Goal: Check status: Check status

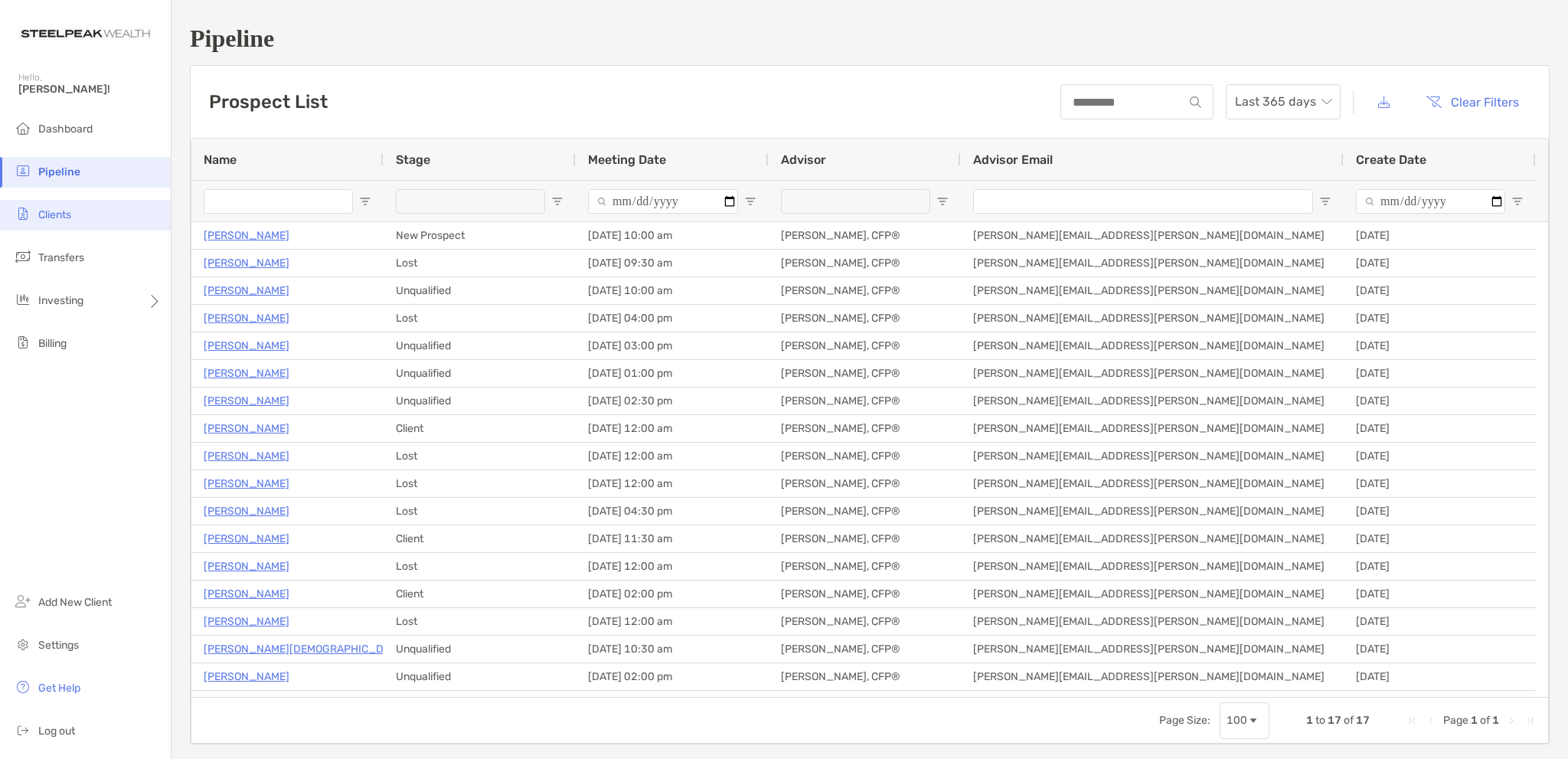
click at [51, 213] on span "Clients" at bounding box center [55, 215] width 33 height 13
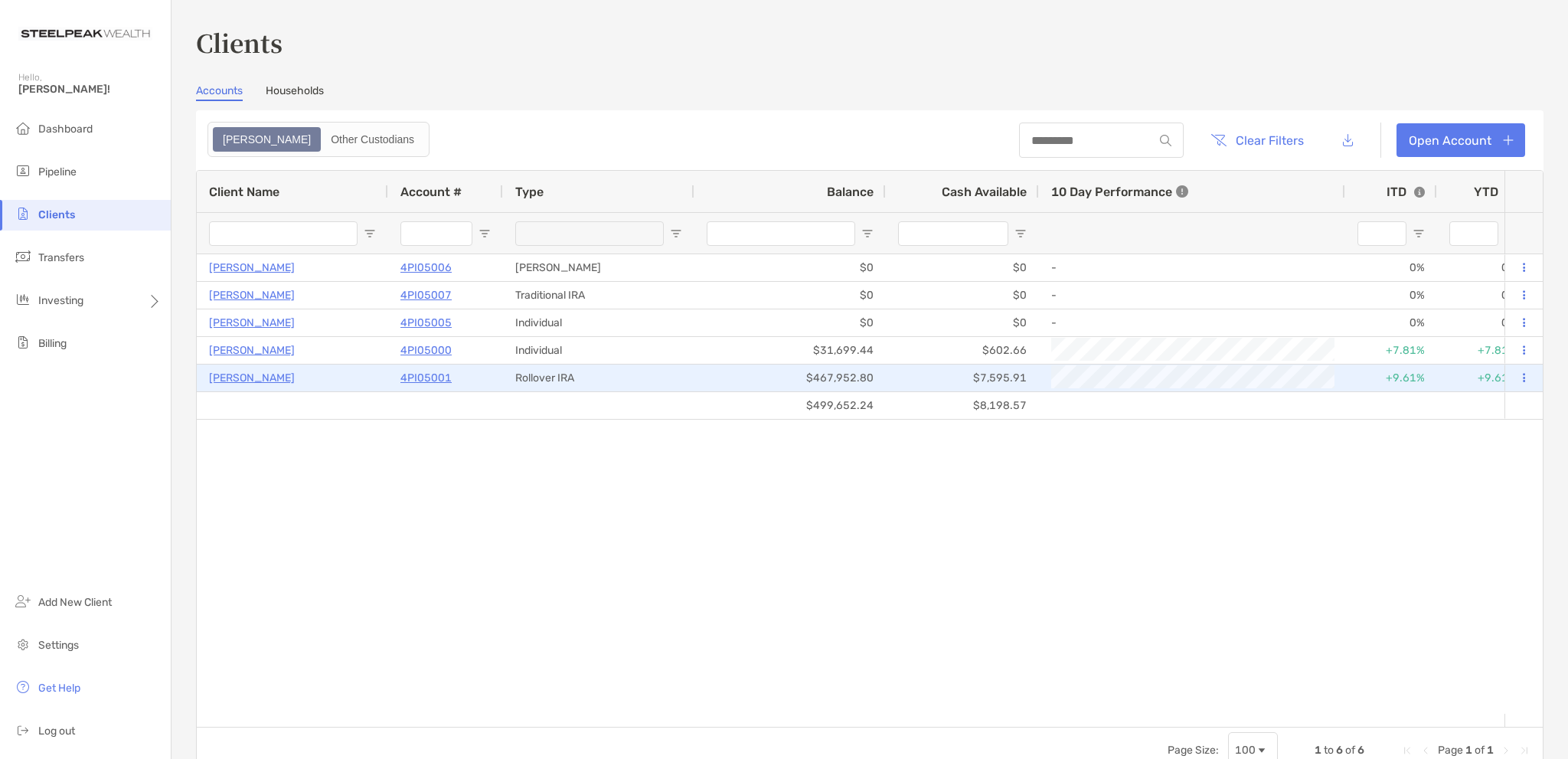
click at [254, 375] on p "[PERSON_NAME]" at bounding box center [251, 377] width 85 height 19
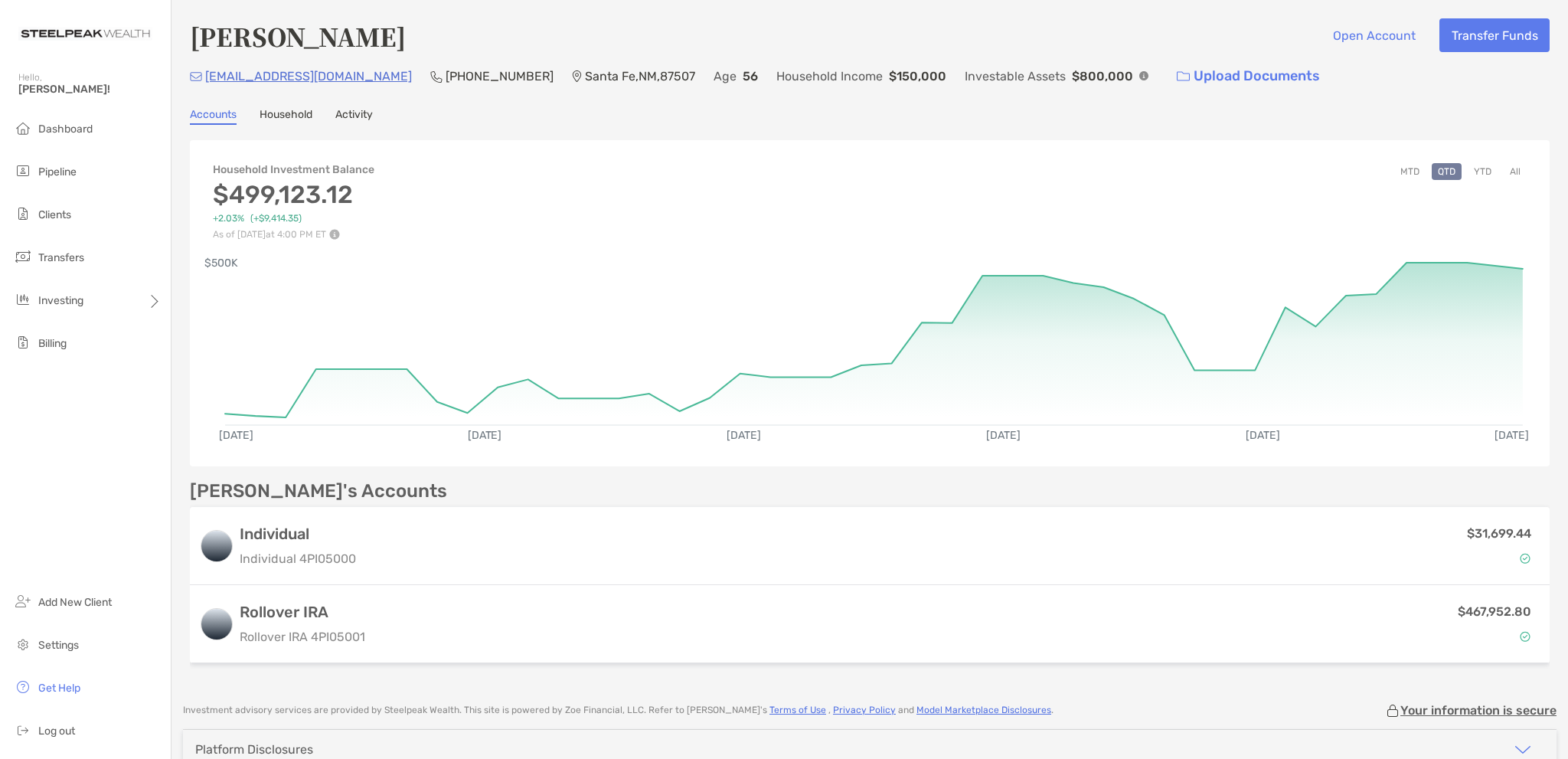
click at [1470, 168] on button "YTD" at bounding box center [1483, 172] width 30 height 17
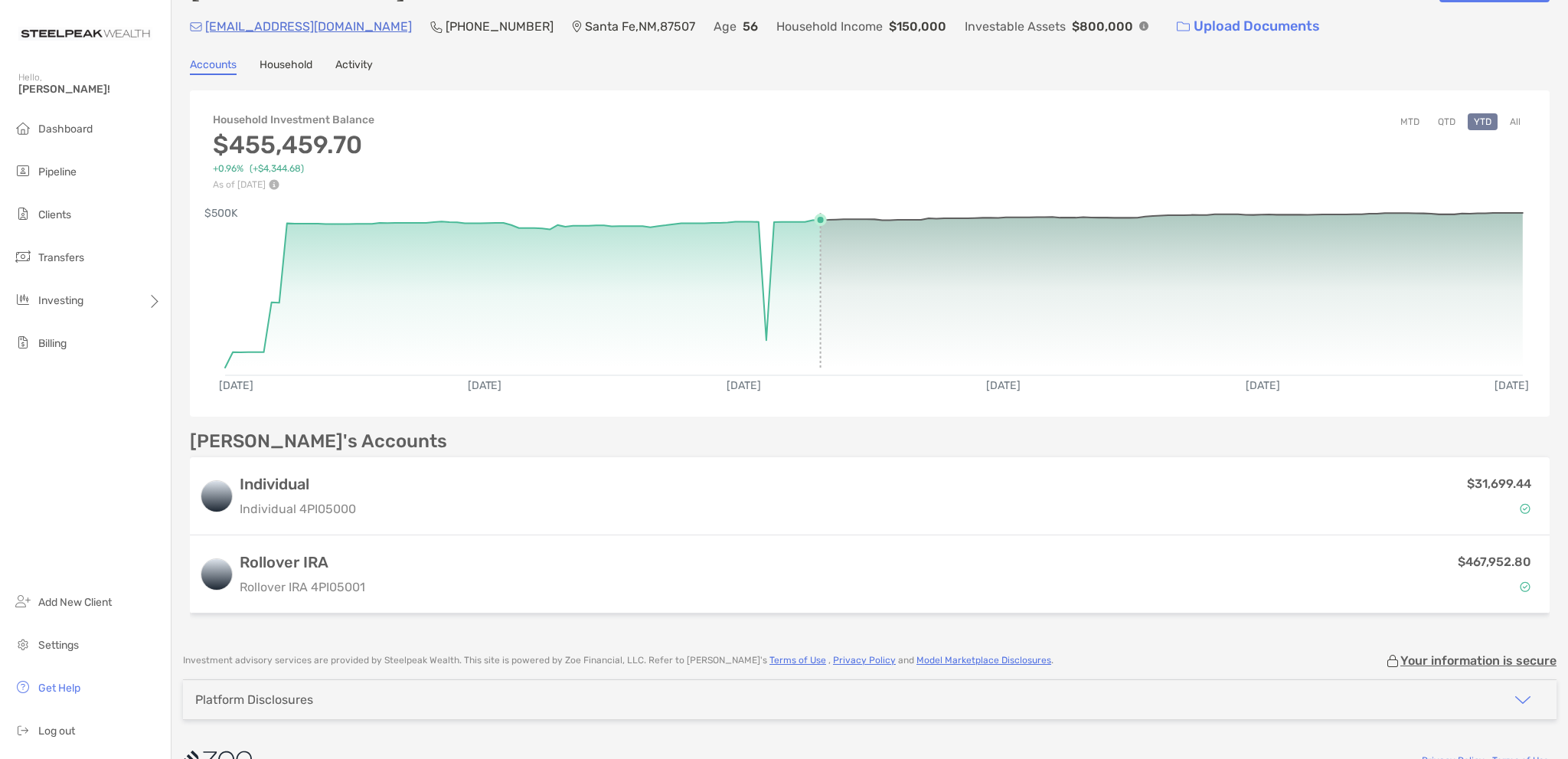
scroll to position [80, 0]
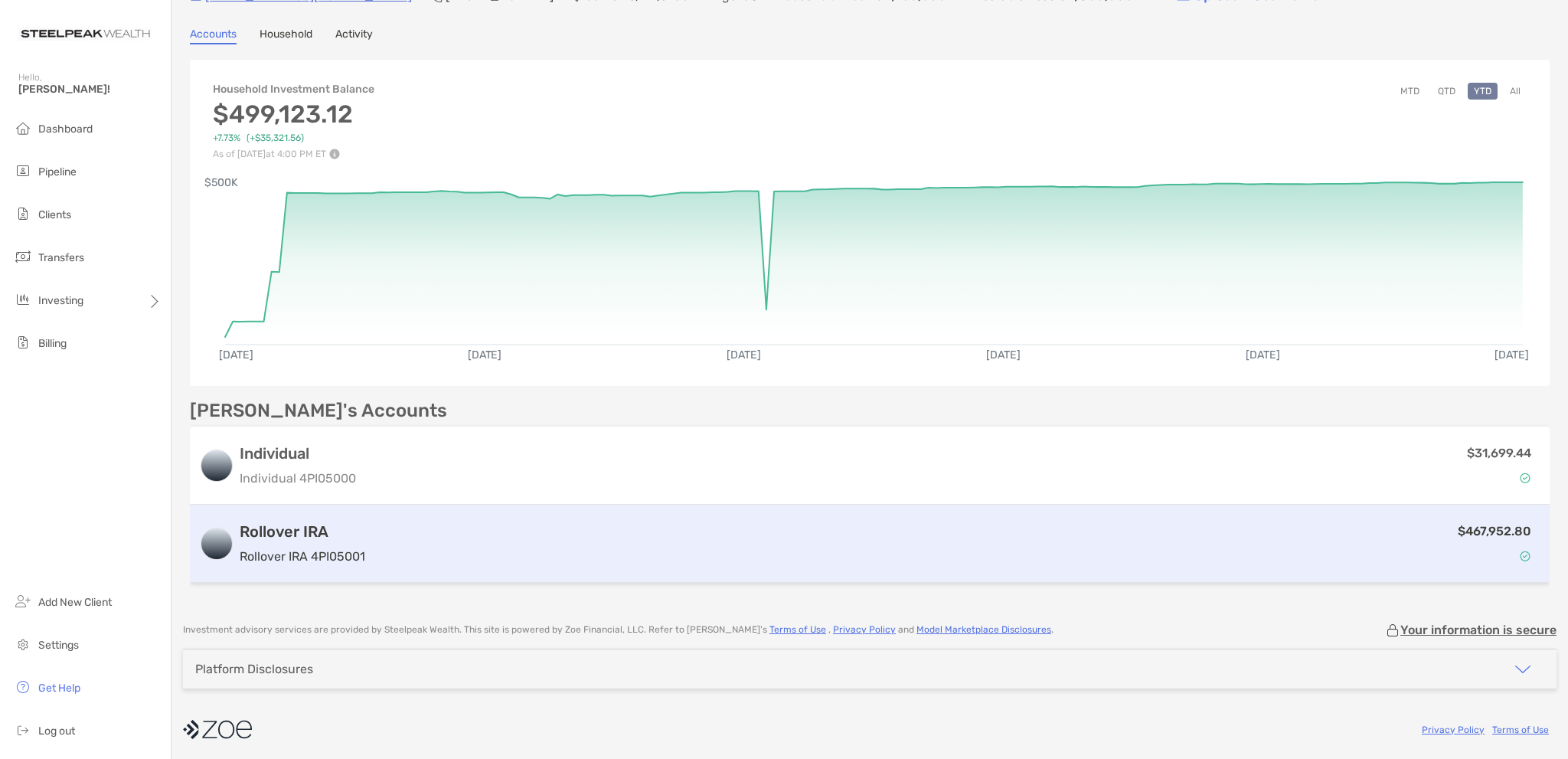
click at [294, 528] on h3 "Rollover IRA" at bounding box center [302, 531] width 126 height 18
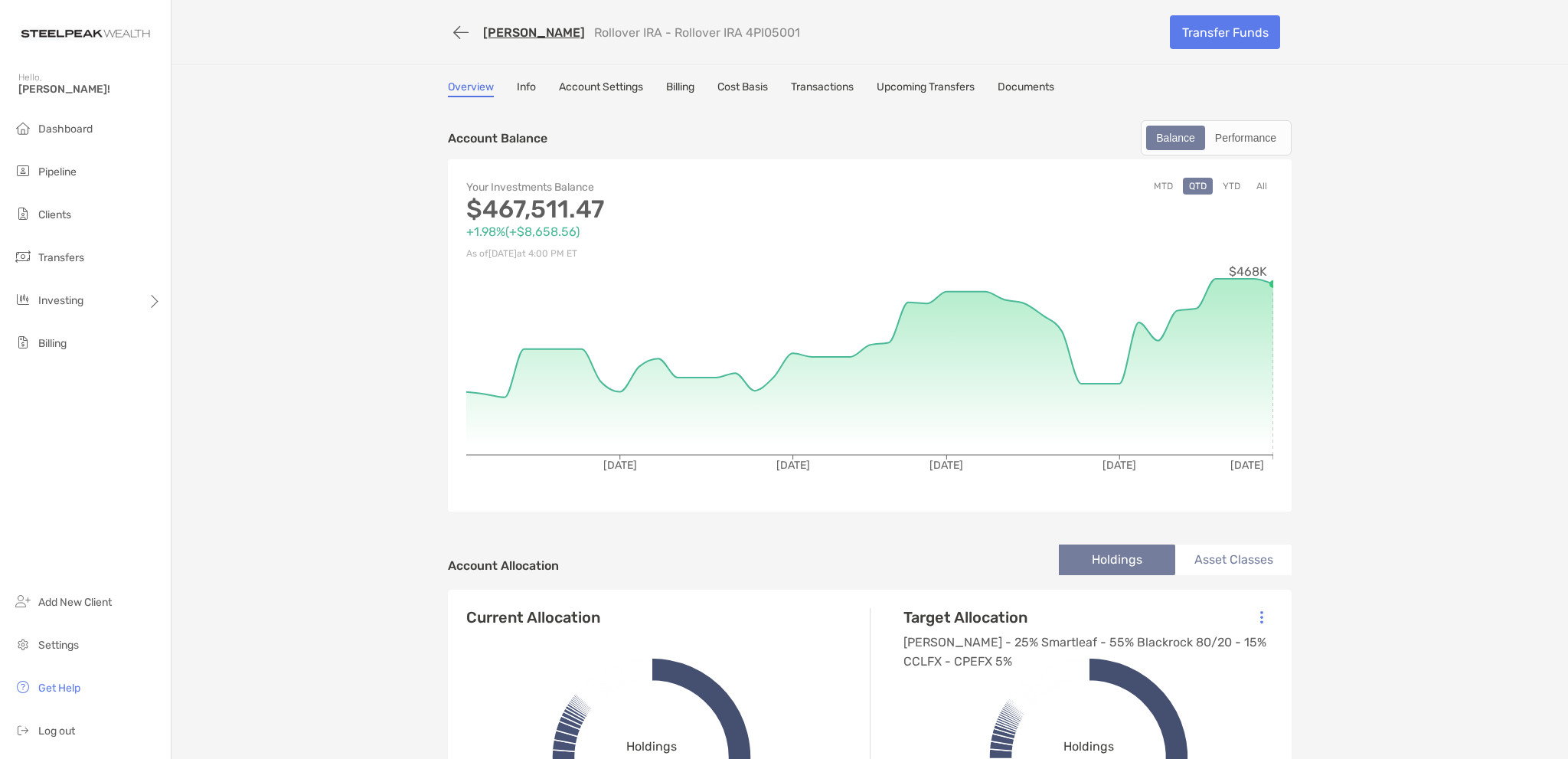
click at [1228, 186] on button "YTD" at bounding box center [1231, 186] width 30 height 17
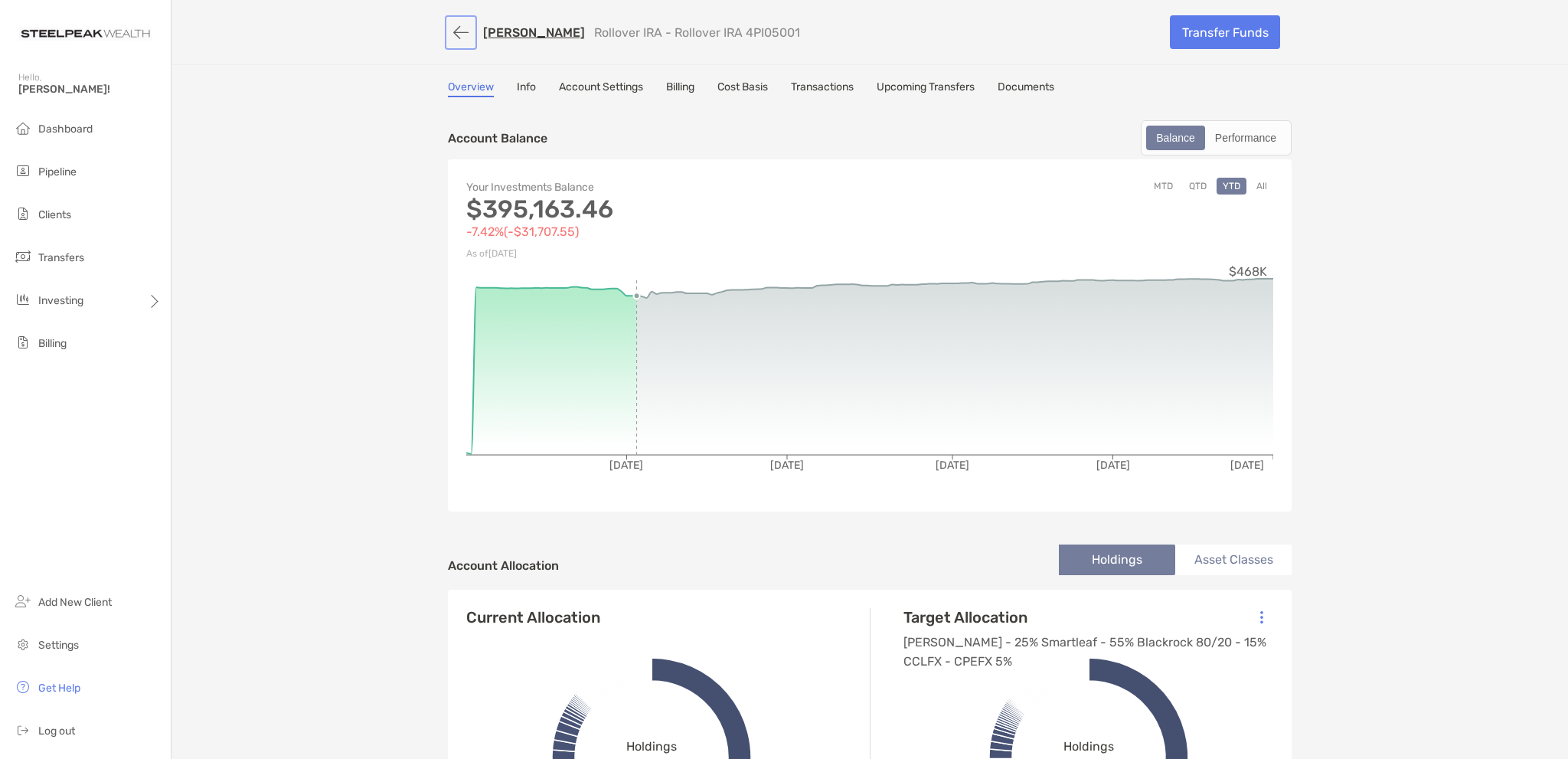
click at [450, 25] on button "button" at bounding box center [461, 32] width 26 height 28
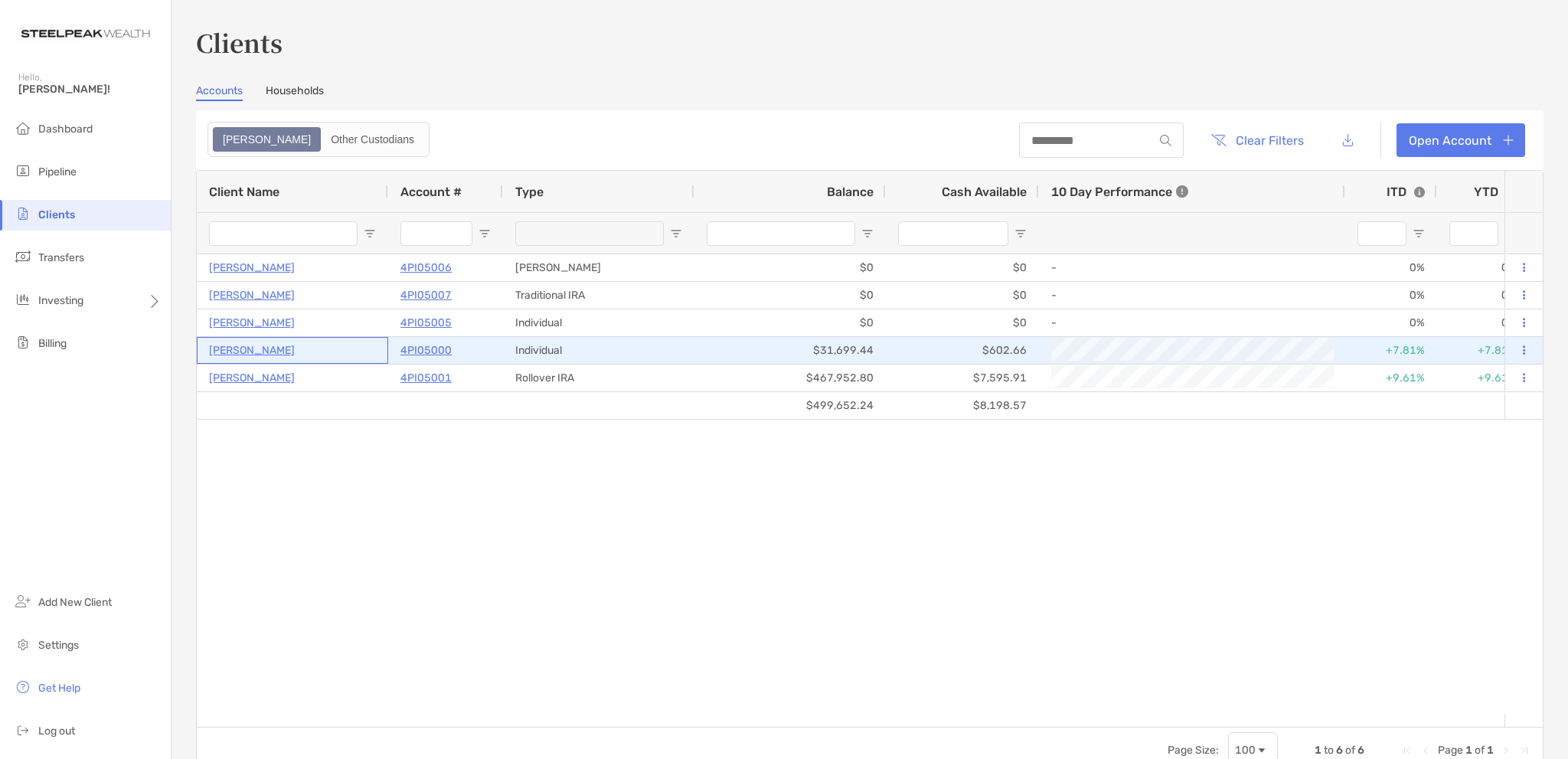
click at [266, 345] on p "[PERSON_NAME]" at bounding box center [251, 350] width 85 height 19
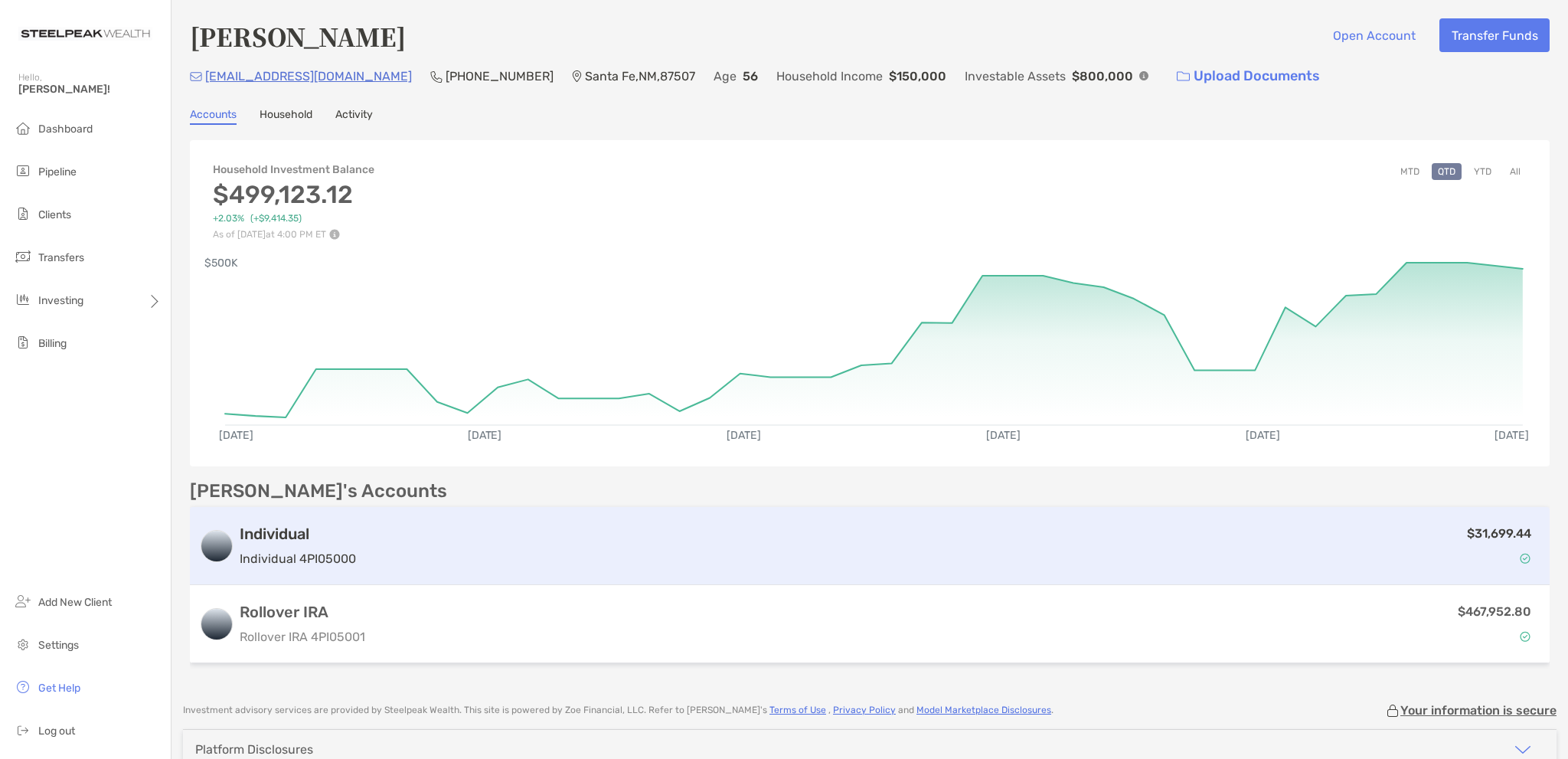
click at [294, 534] on h3 "Individual" at bounding box center [298, 534] width 117 height 18
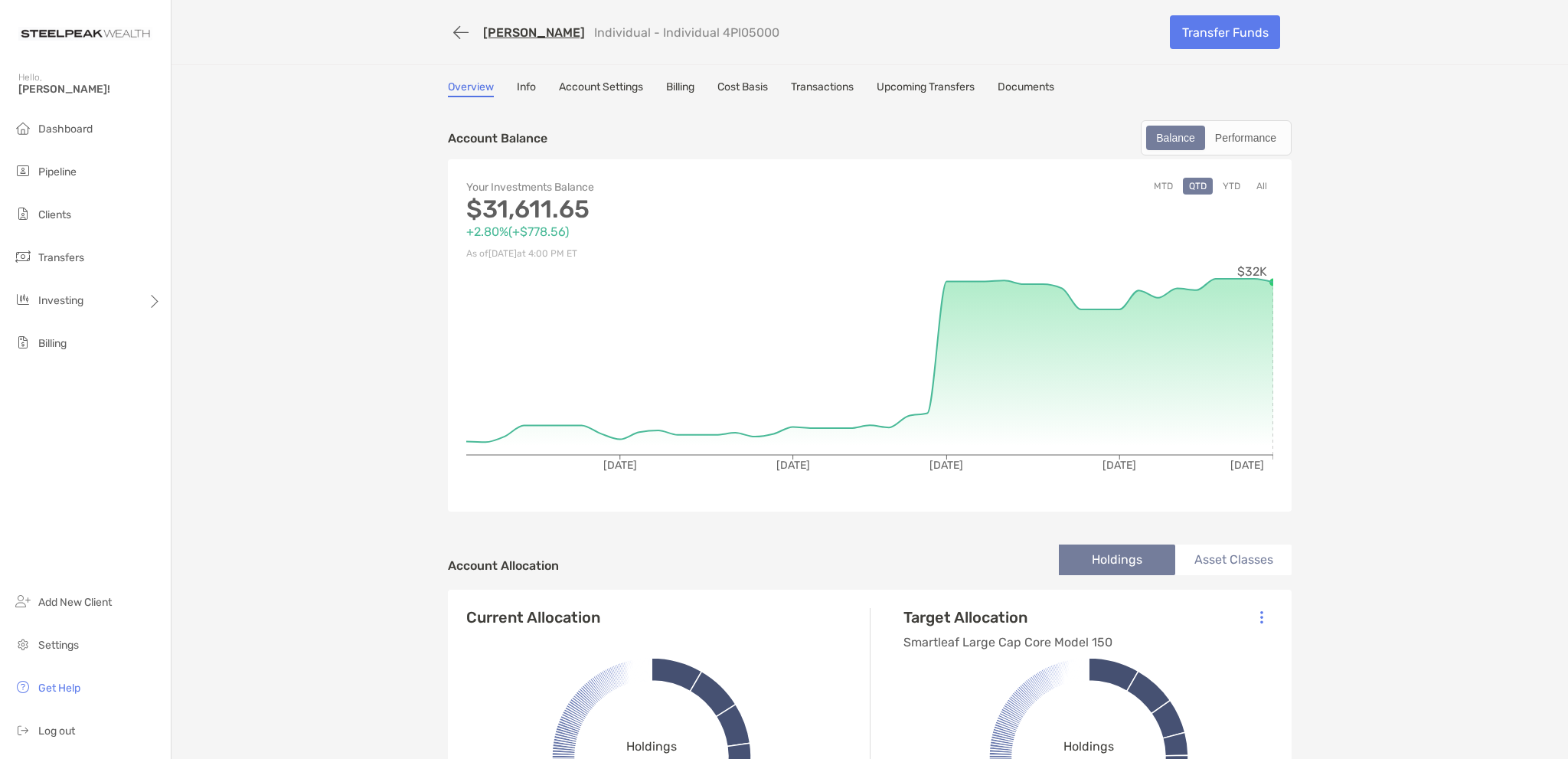
click at [1226, 183] on button "YTD" at bounding box center [1231, 186] width 30 height 17
